Goal: Task Accomplishment & Management: Use online tool/utility

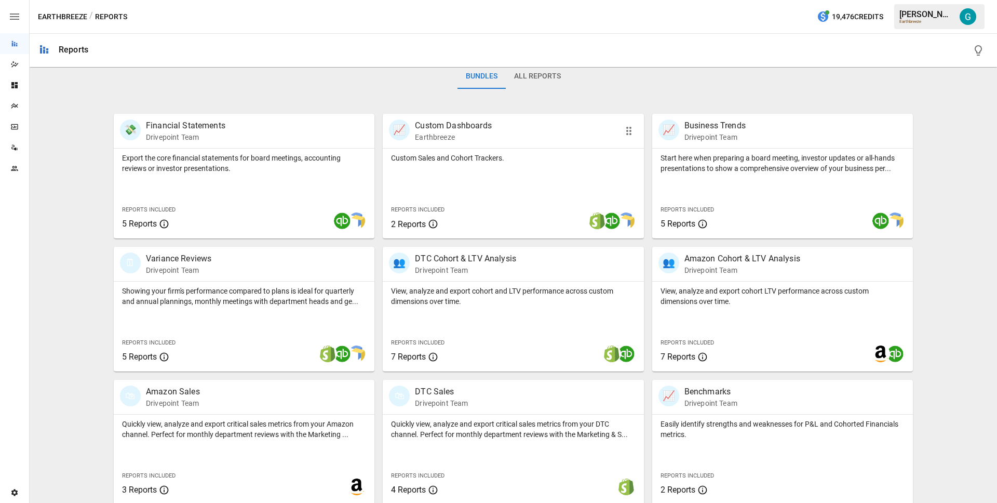
scroll to position [169, 0]
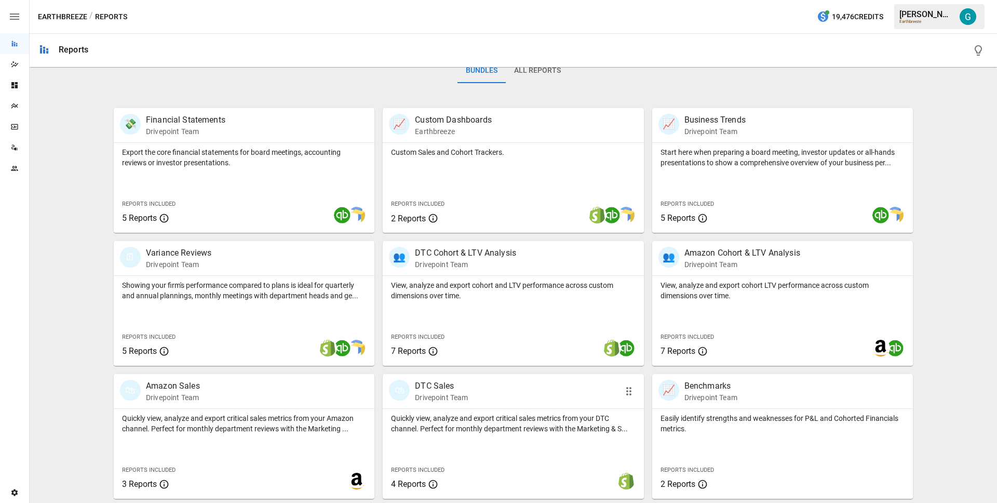
click at [474, 411] on div "Quickly view, analyze and export critical sales metrics from your DTC channel. …" at bounding box center [513, 421] width 261 height 25
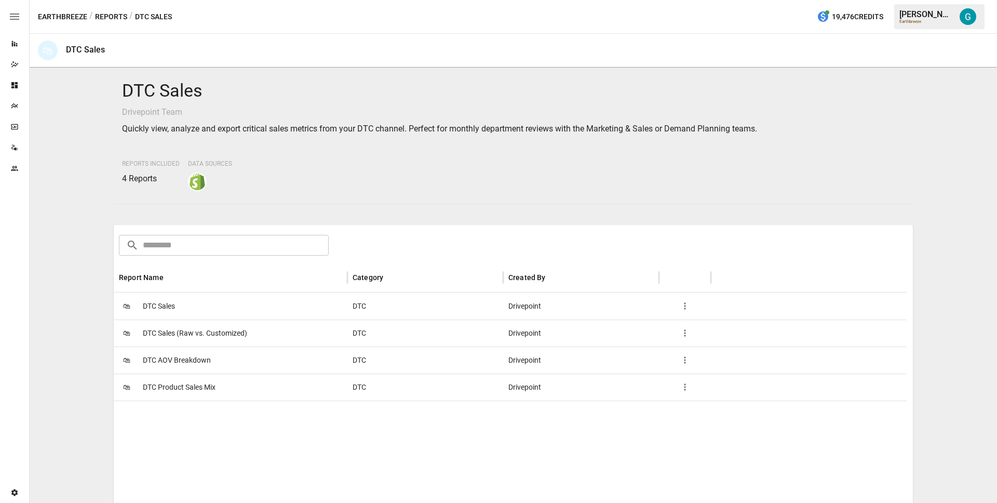
click at [203, 302] on div "🛍 DTC Sales" at bounding box center [231, 305] width 234 height 27
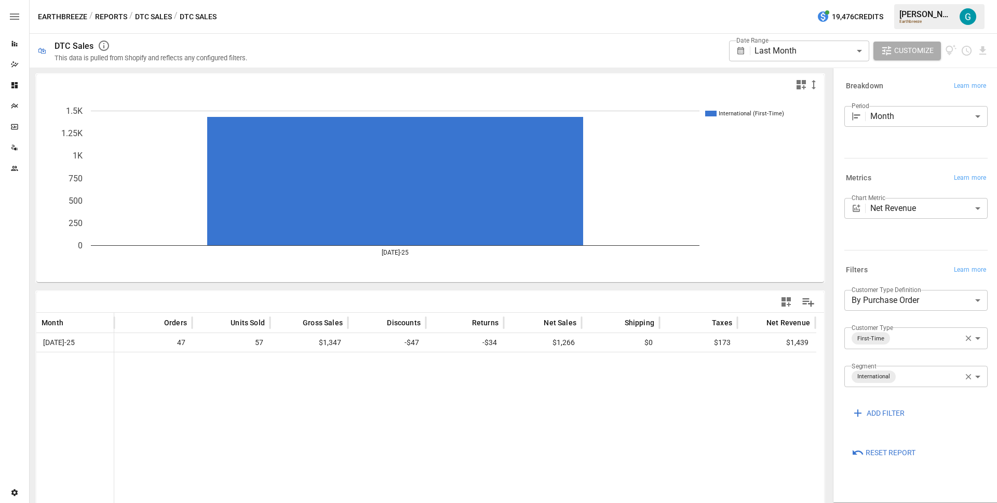
click at [891, 451] on span "Reset Report" at bounding box center [891, 452] width 50 height 13
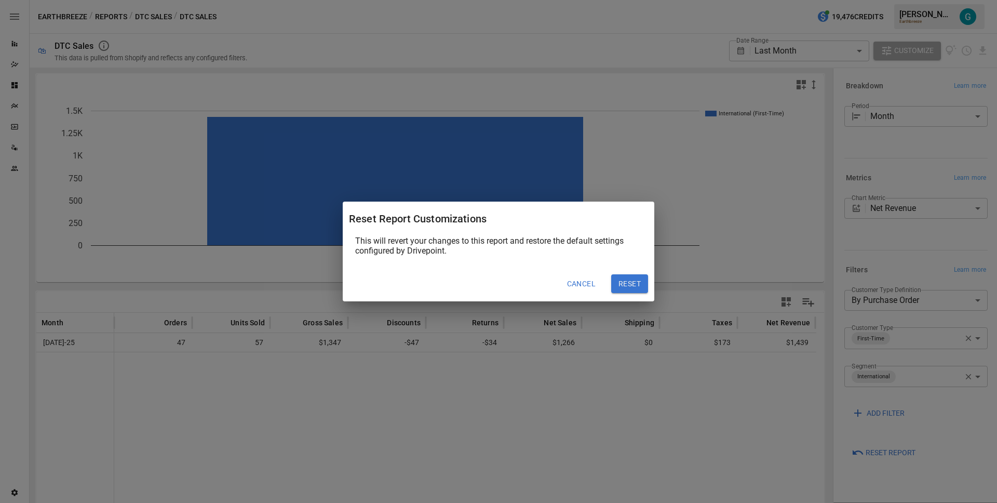
click at [636, 284] on button "Reset" at bounding box center [629, 283] width 37 height 19
type input "******"
type input "*********"
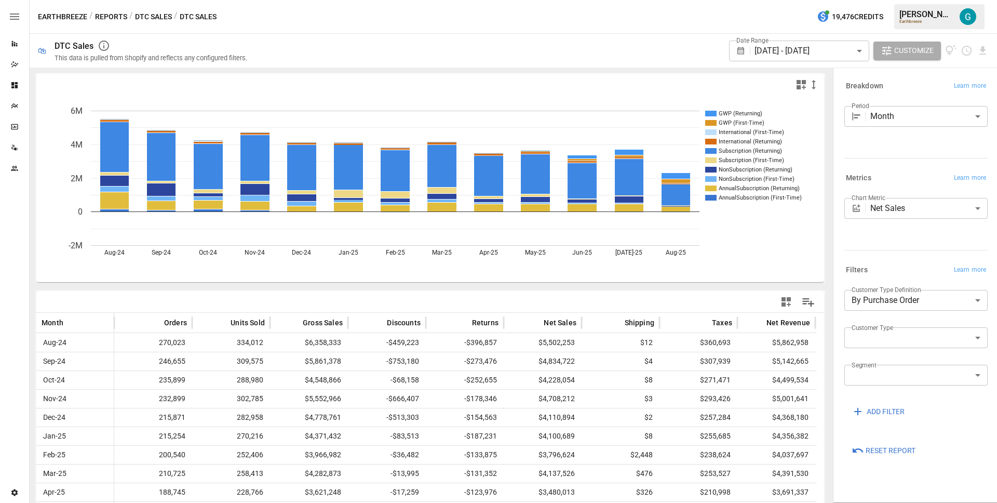
click at [931, 0] on body "Reports Dazzler Studio Dashboards Plans SmartModel ™ Data Sources Team Settings…" at bounding box center [498, 0] width 997 height 0
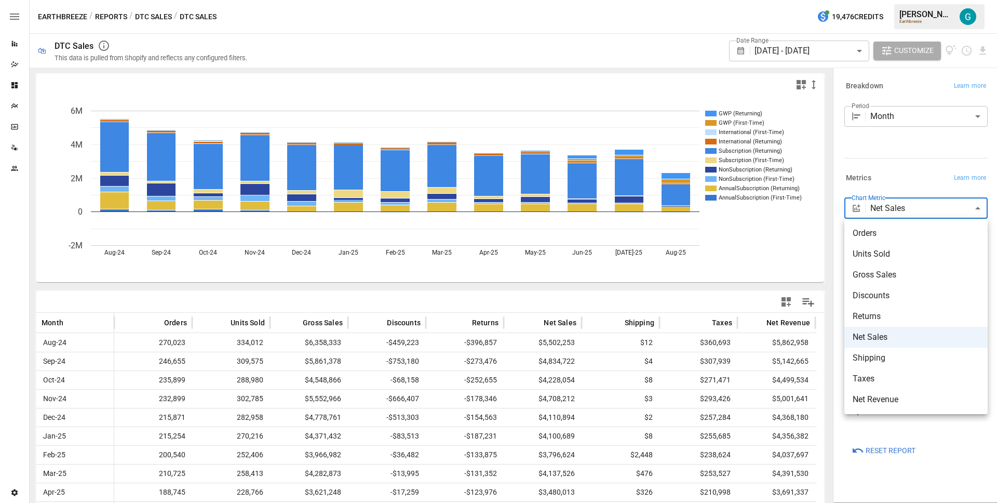
click at [910, 238] on span "Orders" at bounding box center [916, 233] width 127 height 12
type input "******"
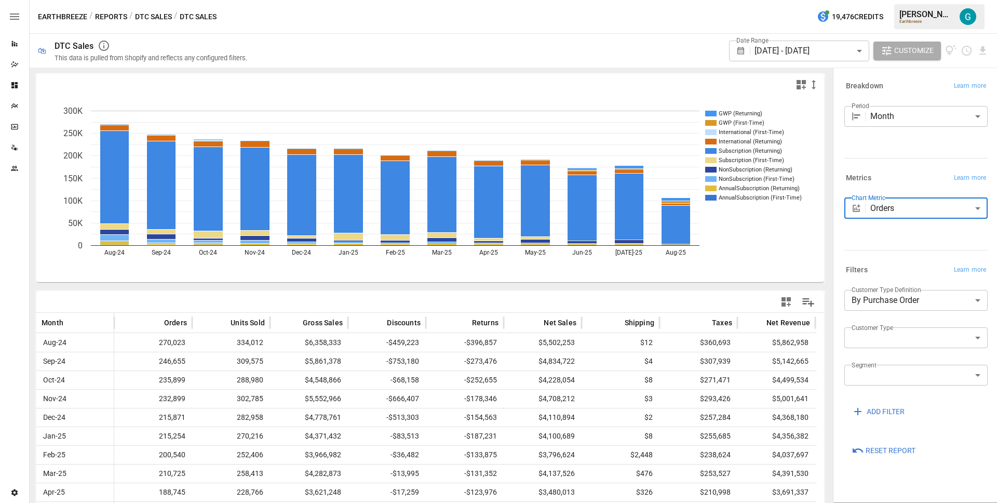
click at [912, 271] on div "Filters Learn more" at bounding box center [916, 270] width 143 height 15
click at [625, 30] on div "Earthbreeze / Reports / DTC Sales / DTC Sales 19,476 Credits [PERSON_NAME] Eart…" at bounding box center [514, 16] width 968 height 33
click at [926, 326] on div "Customer Type ​" at bounding box center [914, 335] width 148 height 25
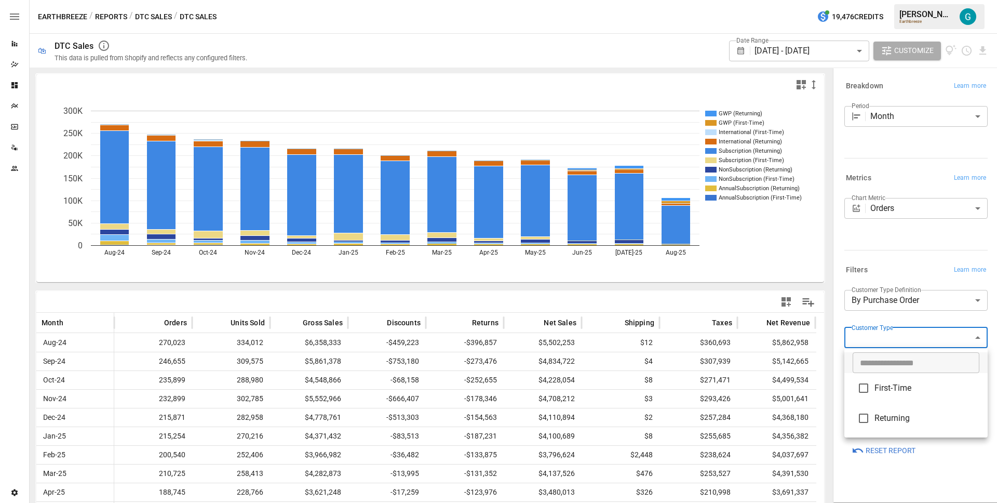
click at [926, 0] on body "Reports Dazzler Studio Dashboards Plans SmartModel ™ Data Sources Team Settings…" at bounding box center [498, 0] width 997 height 0
click at [912, 389] on span "First-Time" at bounding box center [927, 388] width 105 height 12
type input "**********"
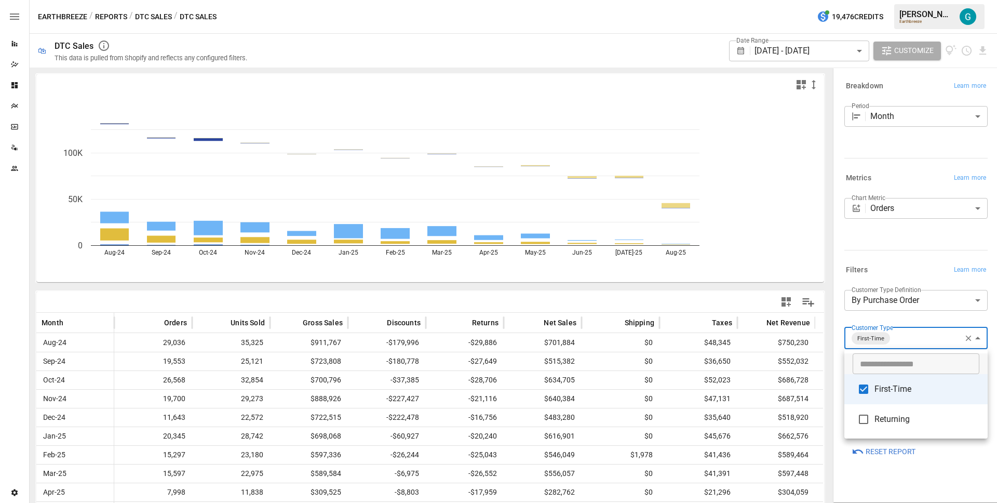
click at [889, 258] on div at bounding box center [498, 251] width 997 height 503
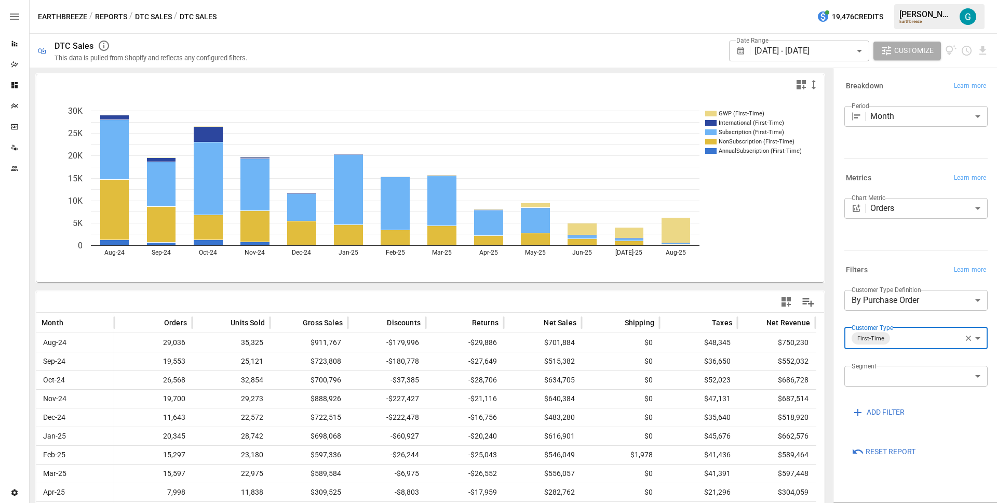
click at [595, 32] on div "Earthbreeze / Reports / DTC Sales / DTC Sales 19,476 Credits [PERSON_NAME] Eart…" at bounding box center [514, 16] width 968 height 33
click at [876, 408] on span "ADD FILTER" at bounding box center [886, 412] width 38 height 13
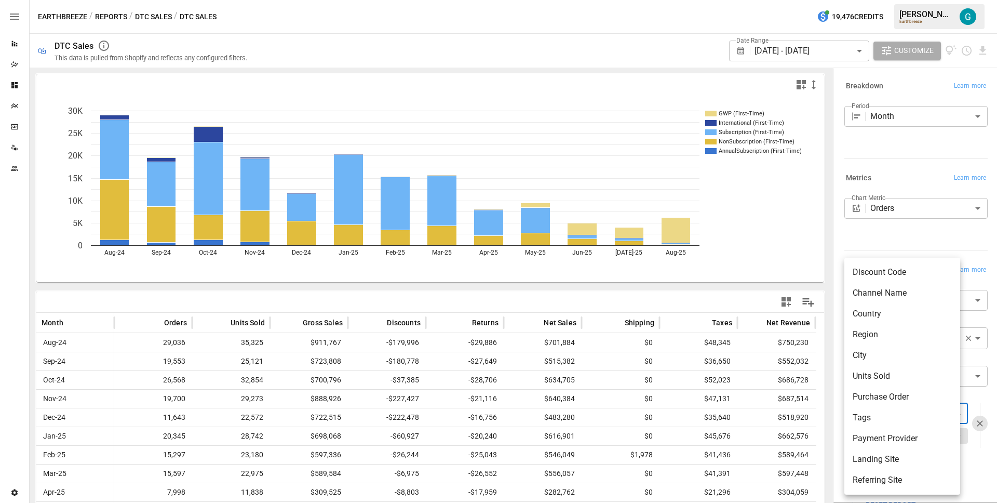
click at [878, 0] on body "Reports Dazzler Studio Dashboards Plans SmartModel ™ Data Sources Team Settings…" at bounding box center [498, 0] width 997 height 0
click at [966, 249] on div at bounding box center [498, 251] width 997 height 503
